Goal: Navigation & Orientation: Find specific page/section

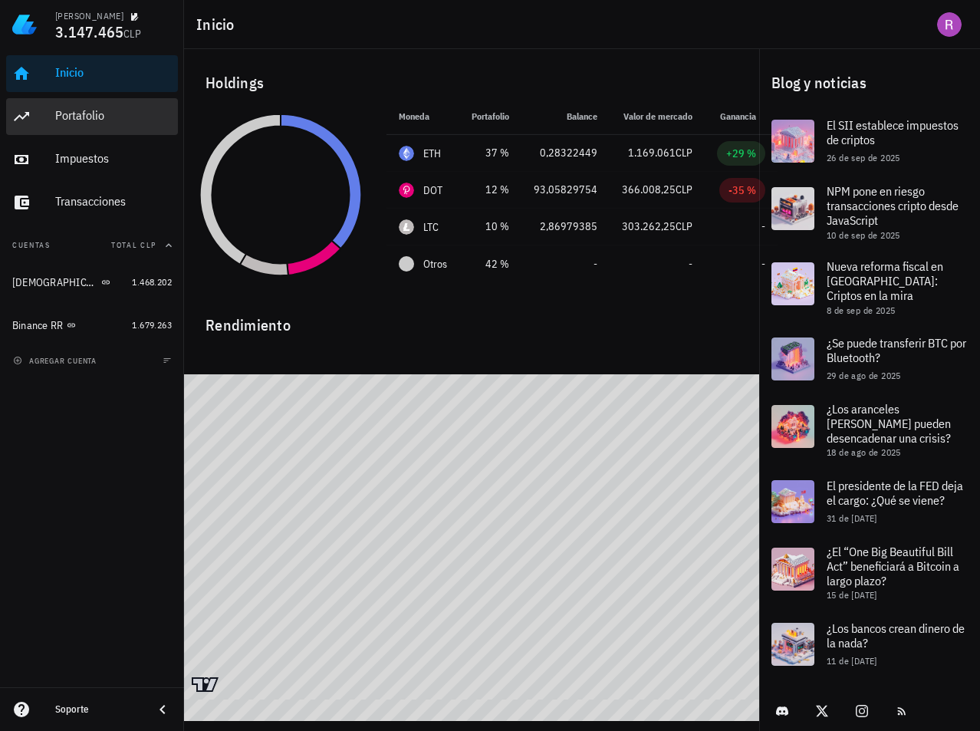
click at [76, 126] on div "Portafolio" at bounding box center [113, 116] width 117 height 34
